Goal: Navigation & Orientation: Find specific page/section

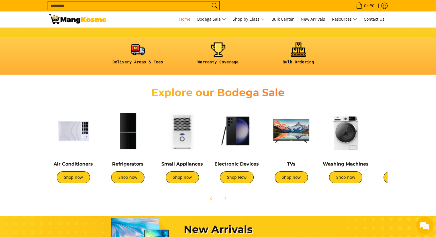
scroll to position [0, 228]
click at [225, 197] on icon "Next" at bounding box center [225, 198] width 1 height 3
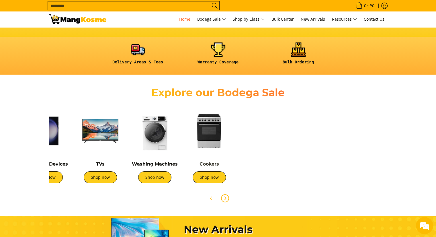
scroll to position [0, 456]
click at [210, 164] on link "Cookers" at bounding box center [210, 163] width 20 height 5
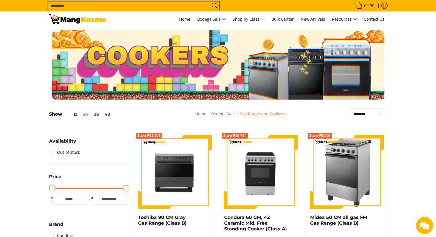
click at [80, 20] on img at bounding box center [77, 19] width 57 height 10
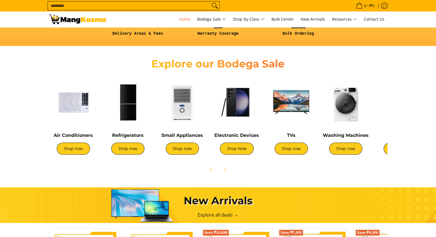
click at [82, 99] on img at bounding box center [73, 102] width 49 height 49
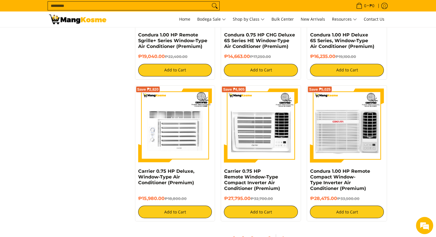
scroll to position [1119, 0]
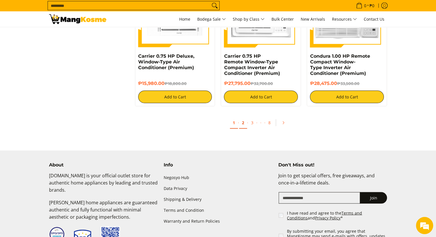
click at [243, 124] on link "2" at bounding box center [243, 123] width 8 height 12
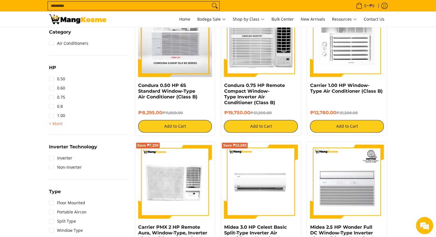
scroll to position [201, 0]
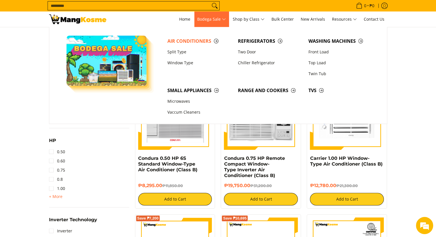
click at [211, 19] on span "Bodega Sale" at bounding box center [211, 19] width 29 height 7
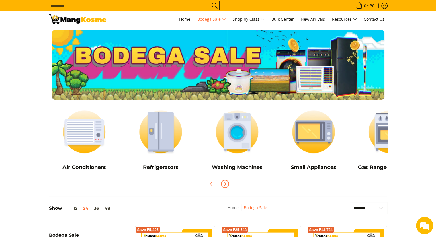
click at [225, 185] on icon "Next" at bounding box center [225, 184] width 1 height 3
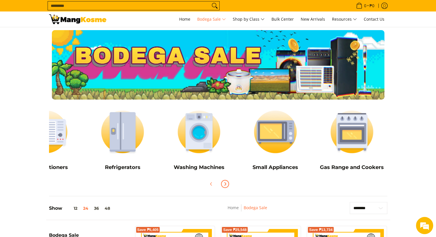
click at [225, 185] on icon "Next" at bounding box center [225, 184] width 1 height 3
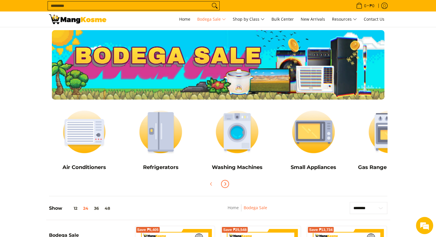
click at [225, 185] on icon "Next" at bounding box center [225, 184] width 1 height 3
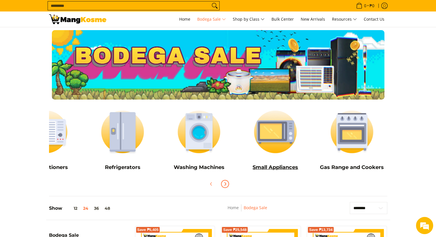
click at [271, 166] on h5 "Small Appliances" at bounding box center [275, 167] width 71 height 7
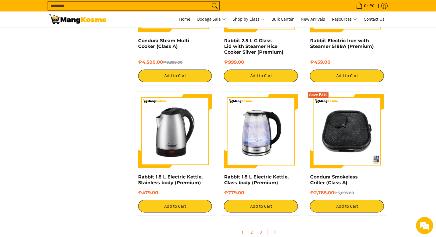
scroll to position [1090, 0]
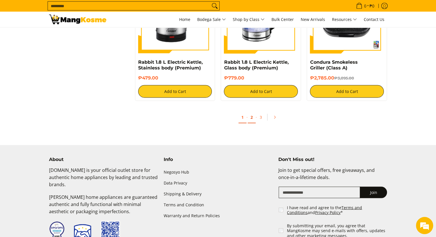
click at [253, 112] on link "2" at bounding box center [252, 117] width 8 height 12
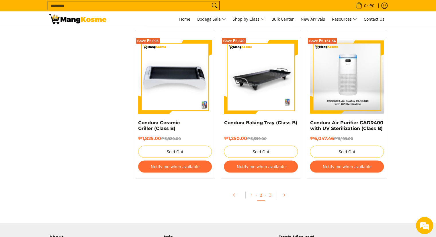
scroll to position [1177, 0]
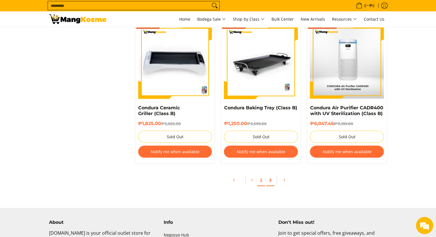
click at [270, 180] on link "3" at bounding box center [271, 180] width 8 height 12
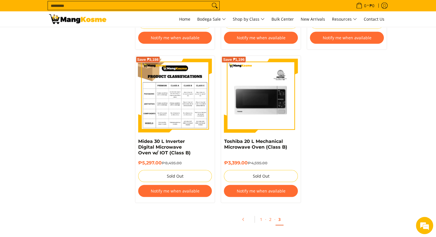
scroll to position [1062, 0]
